Goal: Find specific page/section: Find specific page/section

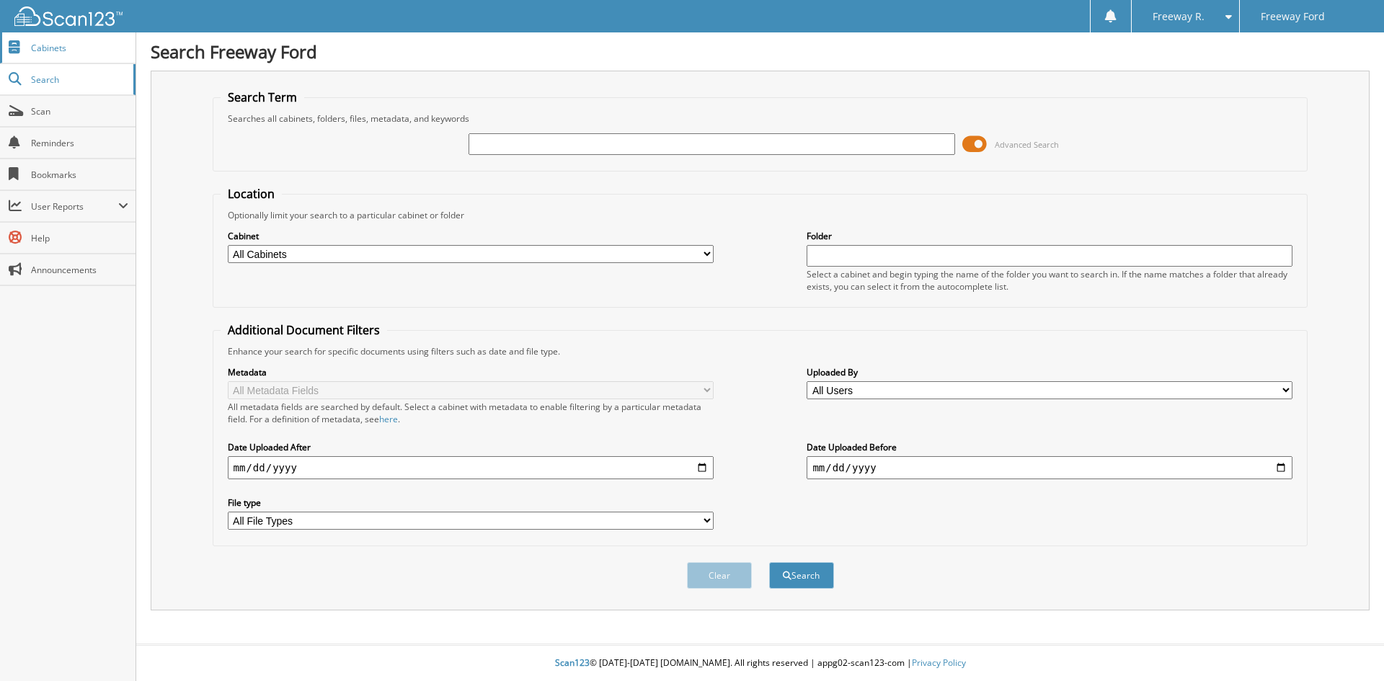
click at [89, 53] on span "Cabinets" at bounding box center [79, 48] width 97 height 12
click at [620, 265] on div "Cabinet All Cabinets ACCOUNTS PAYABLE CAR DEALS DEALER TRADES MISC PARTS INVOIC…" at bounding box center [761, 260] width 1080 height 79
click at [617, 256] on select "All Cabinets ACCOUNTS PAYABLE CAR DEALS DEALER TRADES MISC PARTS INVOICES SALES…" at bounding box center [471, 254] width 486 height 18
drag, startPoint x: 583, startPoint y: 138, endPoint x: 572, endPoint y: 133, distance: 11.0
click at [580, 136] on input "text" at bounding box center [712, 144] width 486 height 22
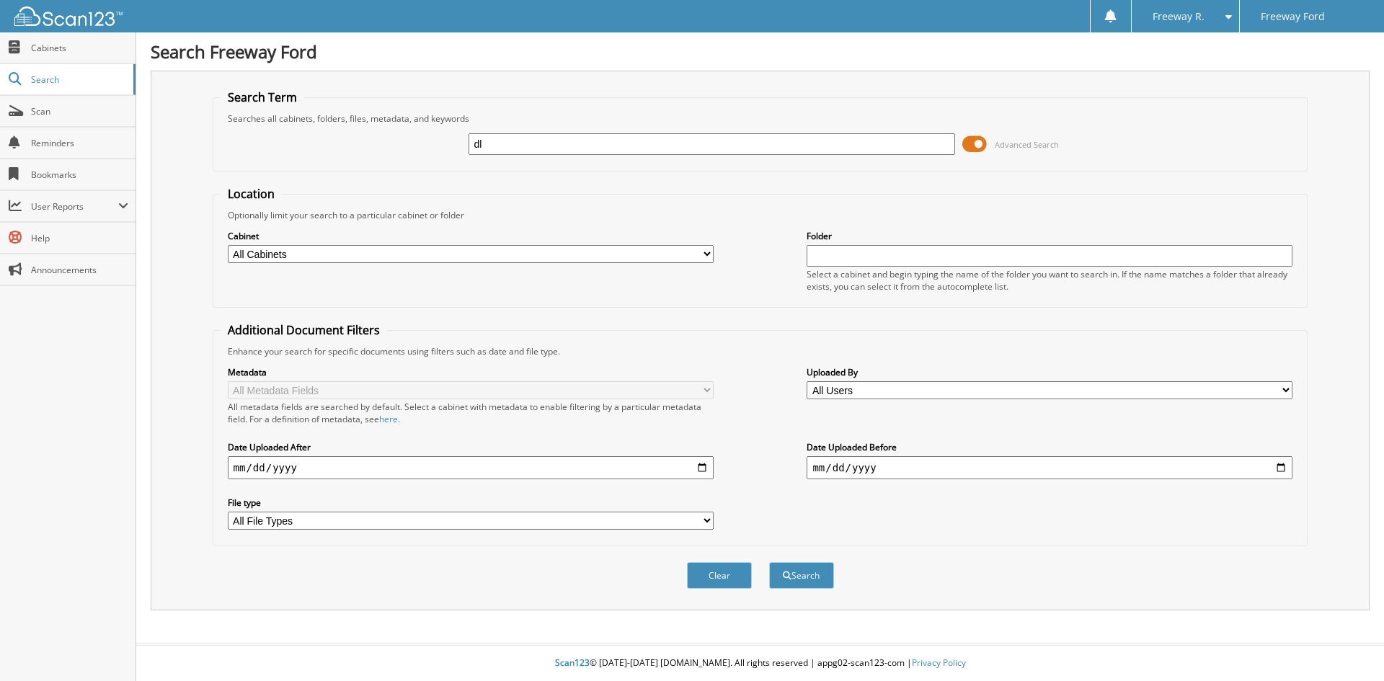
type input "d"
type input "DL7748D"
click at [769, 562] on button "Search" at bounding box center [801, 575] width 65 height 27
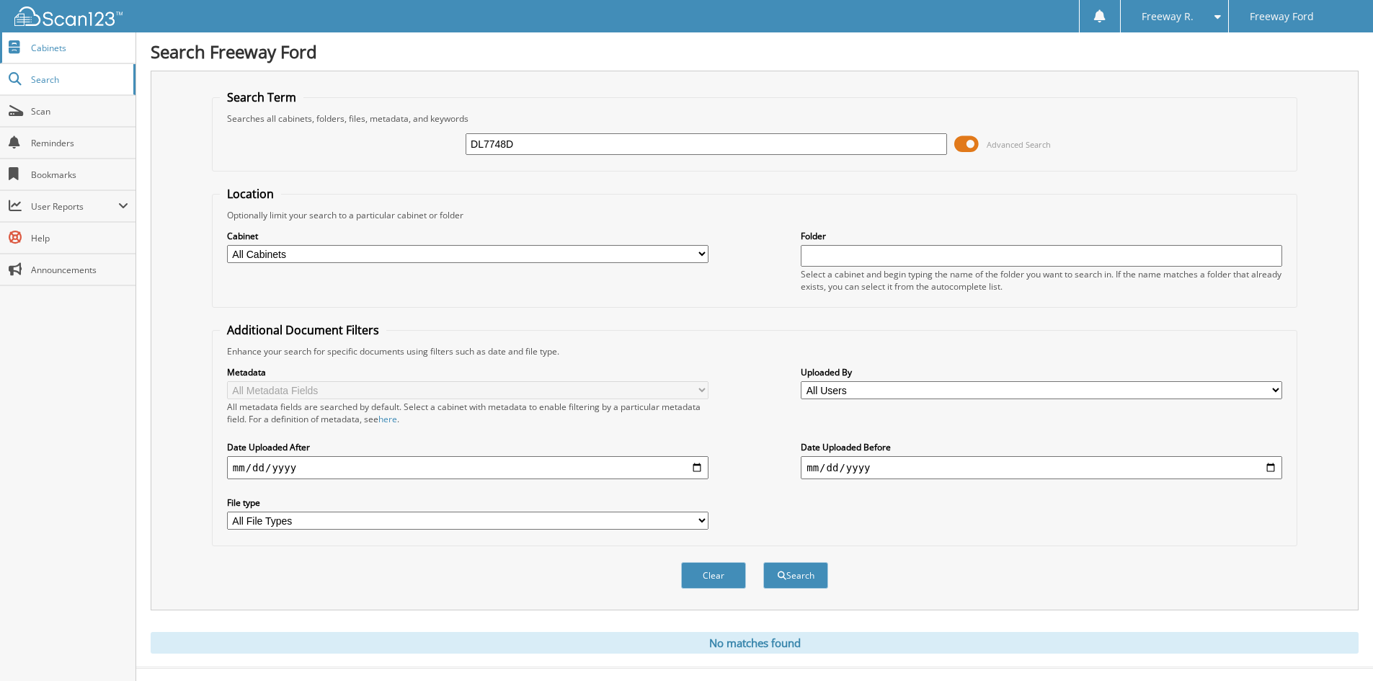
click at [47, 53] on span "Cabinets" at bounding box center [79, 48] width 97 height 12
